Goal: Find specific page/section: Find specific page/section

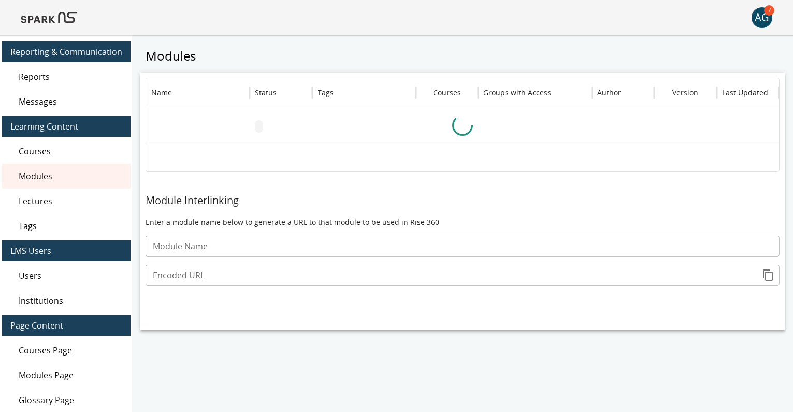
click at [48, 18] on img at bounding box center [49, 17] width 56 height 25
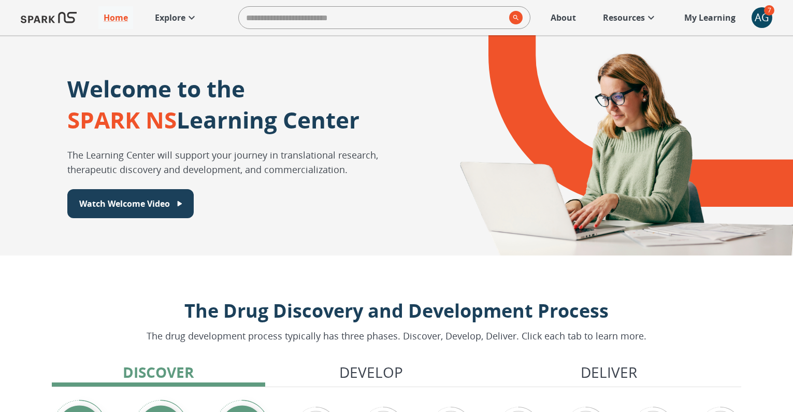
click at [178, 18] on p "Explore" at bounding box center [170, 17] width 31 height 12
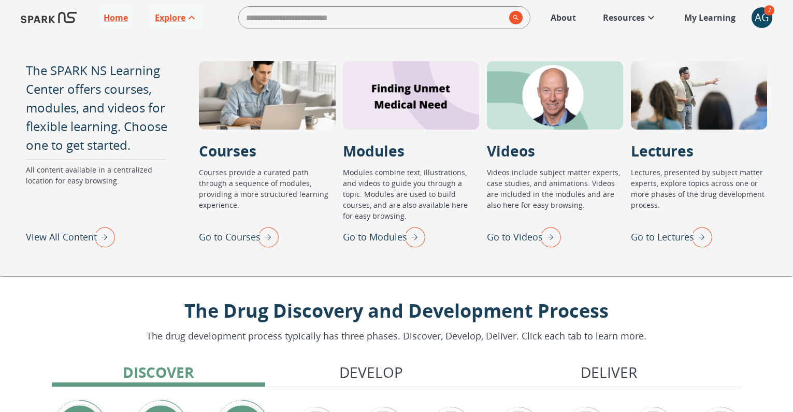
click at [673, 234] on p "Go to Lectures" at bounding box center [662, 237] width 63 height 14
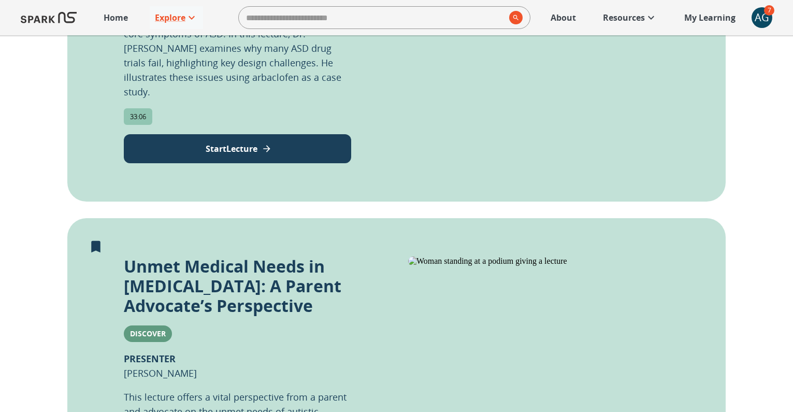
scroll to position [426, 0]
